Goal: Task Accomplishment & Management: Manage account settings

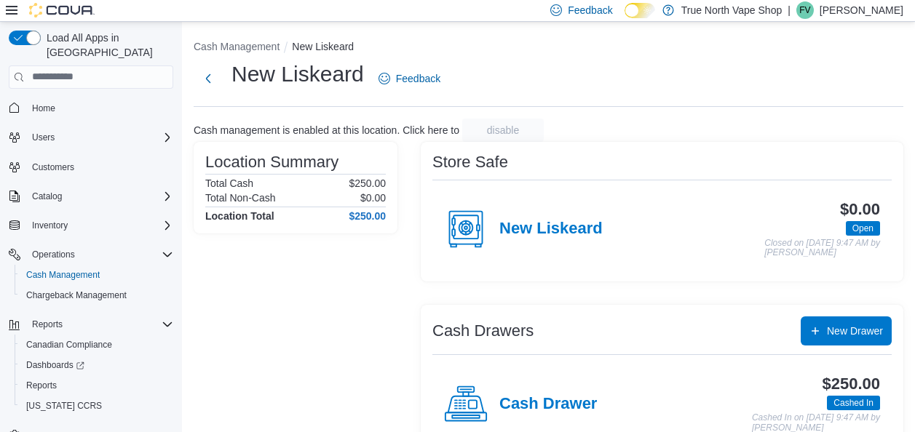
scroll to position [35, 0]
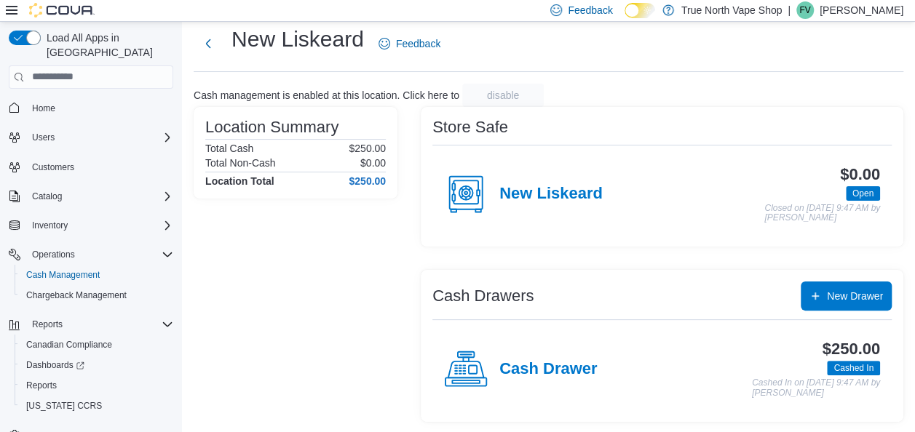
click at [867, 10] on p "Felix Vape" at bounding box center [862, 9] width 84 height 17
click at [866, 7] on p "Felix Vape" at bounding box center [862, 9] width 84 height 17
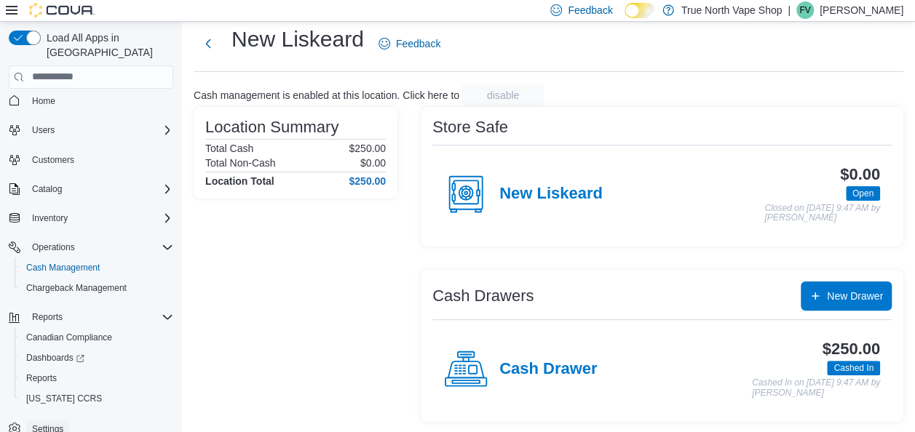
click at [44, 424] on span "Settings" at bounding box center [47, 430] width 31 height 12
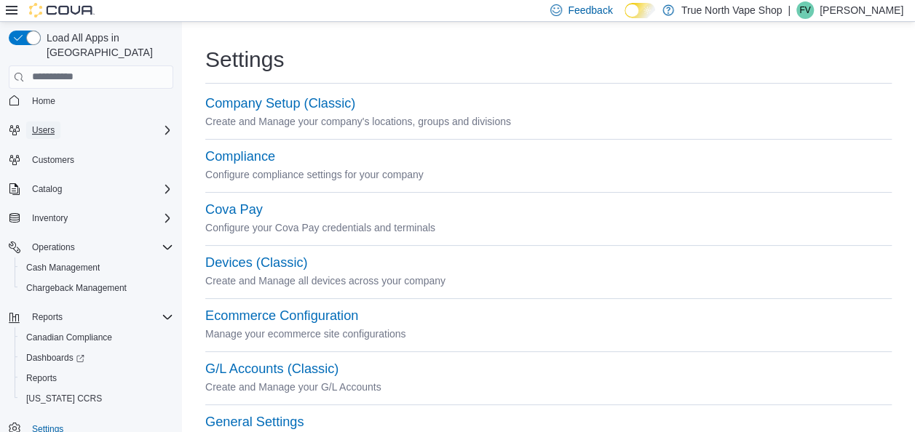
click at [50, 124] on span "Users" at bounding box center [43, 130] width 23 height 12
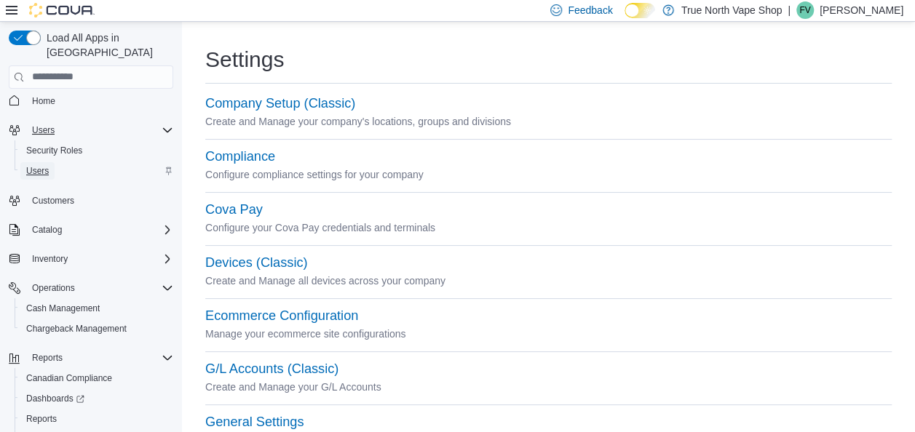
click at [41, 165] on span "Users" at bounding box center [37, 171] width 23 height 12
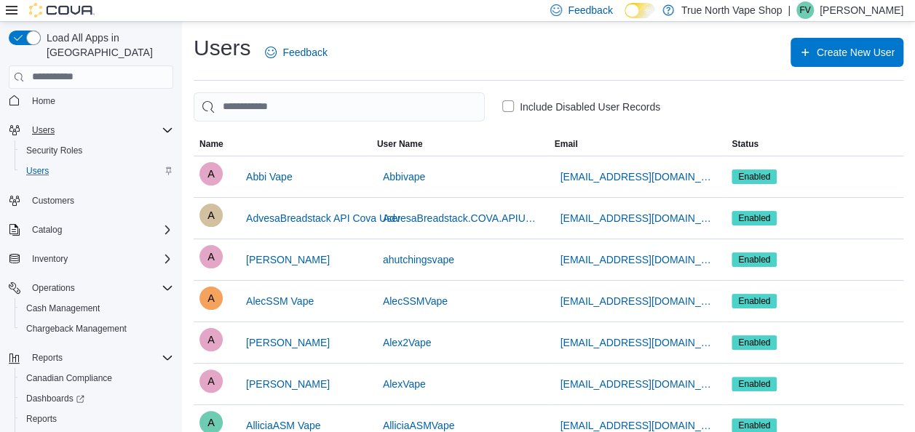
click at [875, 9] on p "Felix Vape" at bounding box center [862, 9] width 84 height 17
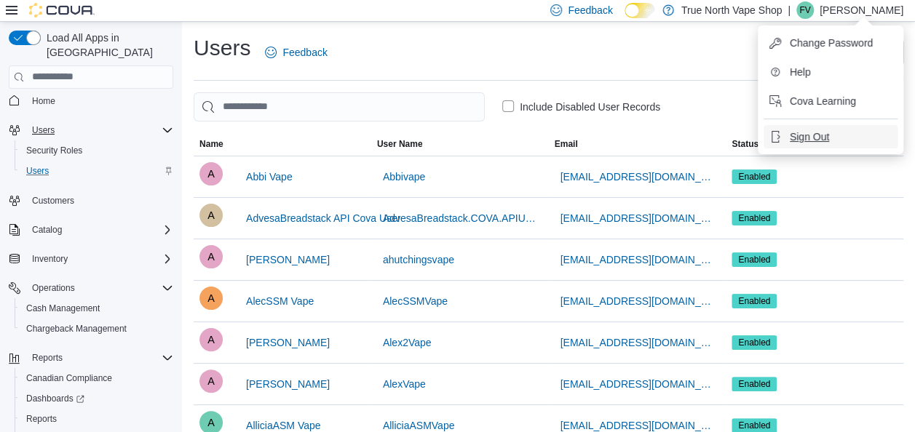
click at [802, 140] on span "Sign Out" at bounding box center [809, 137] width 39 height 15
